Goal: Transaction & Acquisition: Obtain resource

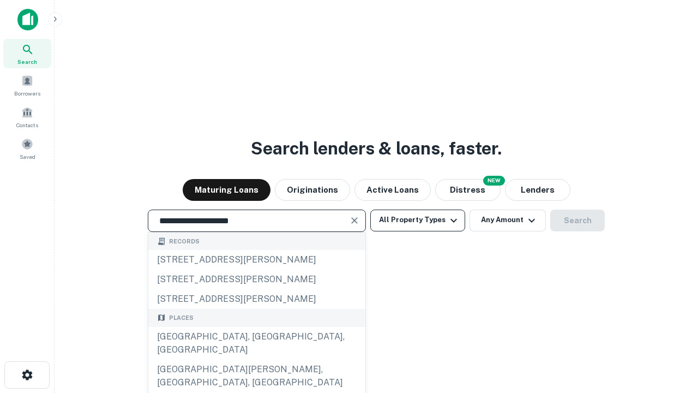
click at [256, 359] on div "[GEOGRAPHIC_DATA], [GEOGRAPHIC_DATA], [GEOGRAPHIC_DATA]" at bounding box center [256, 343] width 217 height 33
type input "**********"
click at [418, 220] on button "All Property Types" at bounding box center [417, 220] width 95 height 22
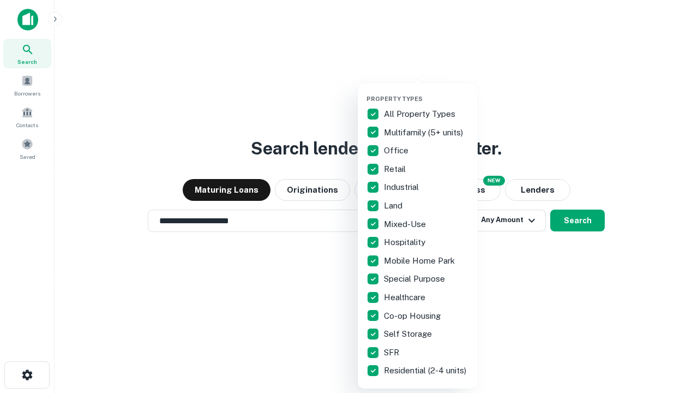
click at [427, 92] on button "button" at bounding box center [427, 92] width 120 height 1
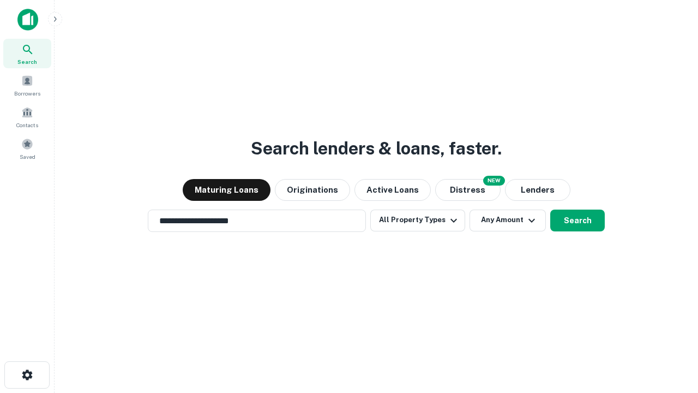
scroll to position [17, 0]
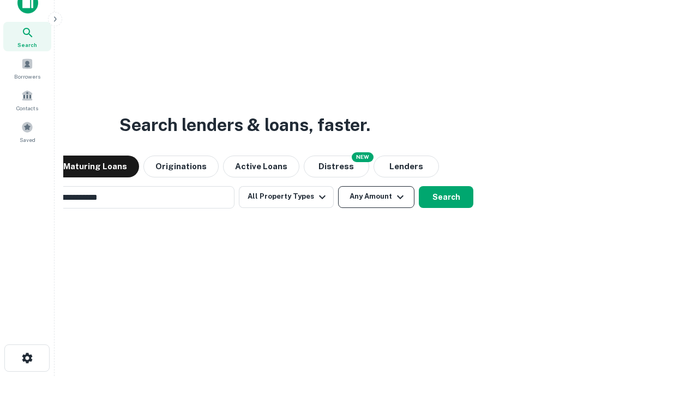
click at [338, 186] on button "Any Amount" at bounding box center [376, 197] width 76 height 22
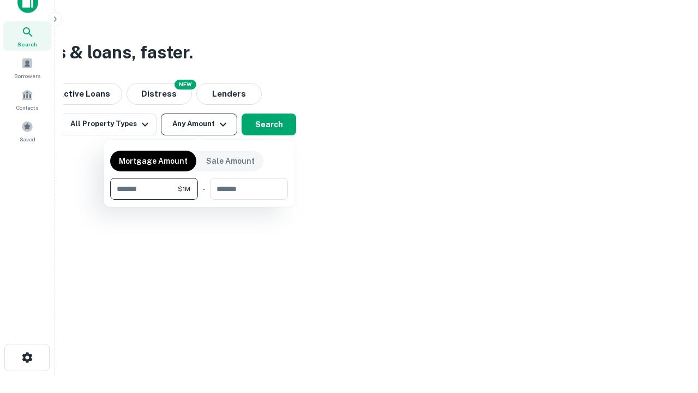
type input "*******"
click at [199, 200] on button "button" at bounding box center [199, 200] width 178 height 1
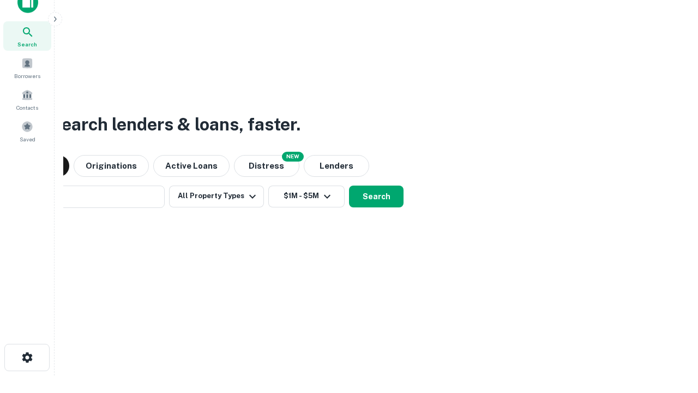
scroll to position [17, 0]
click at [349, 186] on button "Search" at bounding box center [376, 197] width 55 height 22
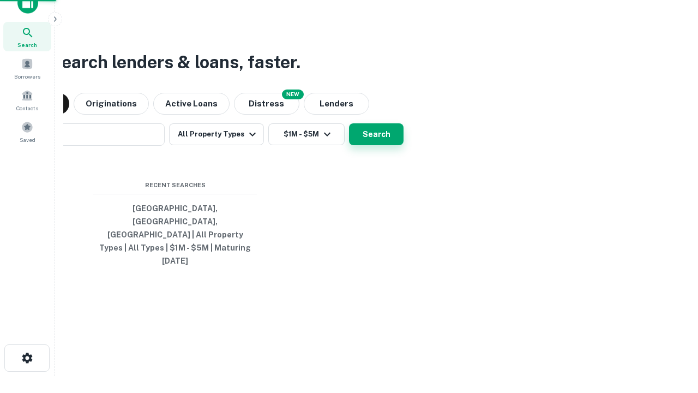
scroll to position [17, 0]
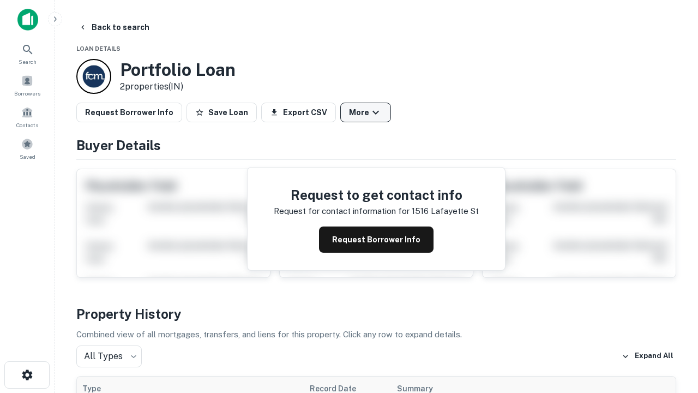
click at [365, 112] on button "More" at bounding box center [365, 113] width 51 height 20
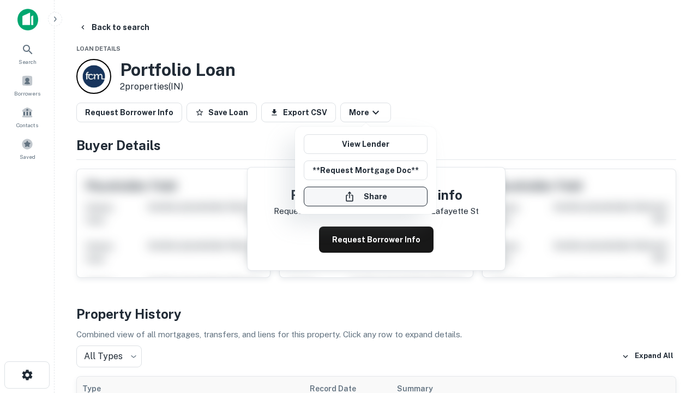
click at [365, 196] on button "Share" at bounding box center [366, 197] width 124 height 20
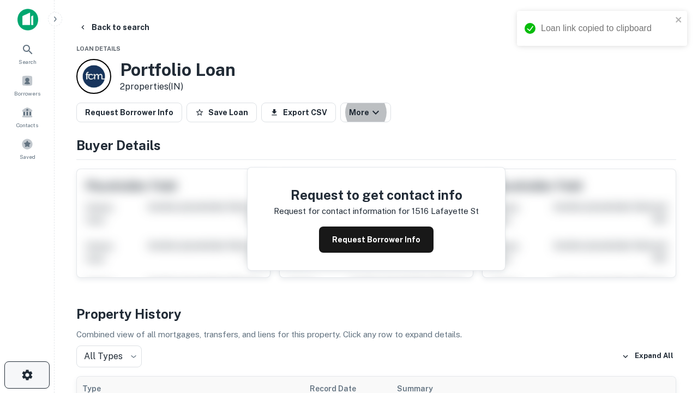
click at [27, 375] on icon "button" at bounding box center [27, 374] width 13 height 13
